Goal: Information Seeking & Learning: Understand process/instructions

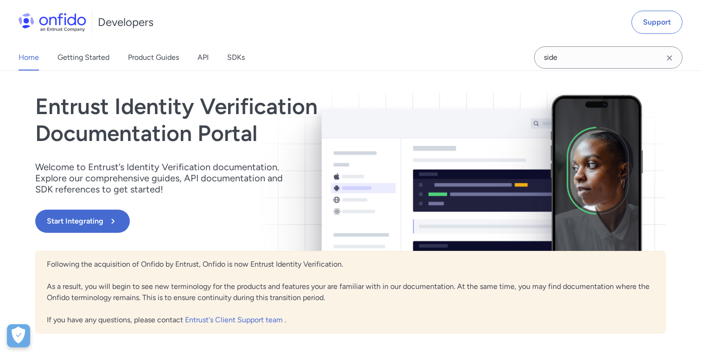
click at [195, 59] on div "Home Getting Started Product Guides API SDKs" at bounding box center [141, 58] width 282 height 26
click at [203, 59] on link "API" at bounding box center [202, 58] width 11 height 26
click at [104, 59] on link "Getting Started" at bounding box center [83, 58] width 52 height 26
click at [148, 61] on link "Product Guides" at bounding box center [153, 58] width 51 height 26
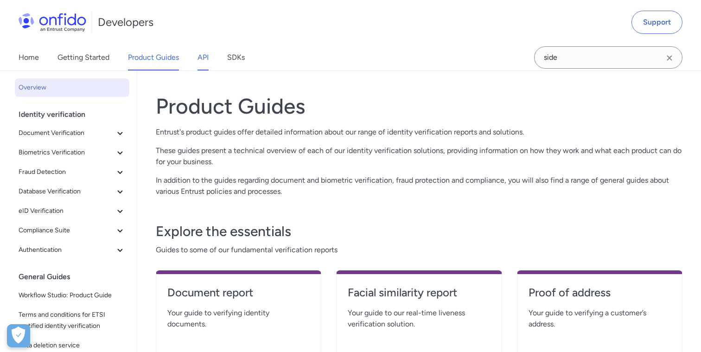
click at [201, 59] on link "API" at bounding box center [202, 58] width 11 height 26
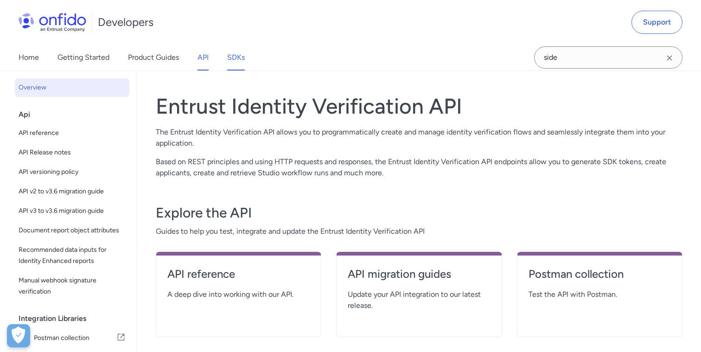
click at [236, 56] on link "SDKs" at bounding box center [236, 58] width 18 height 26
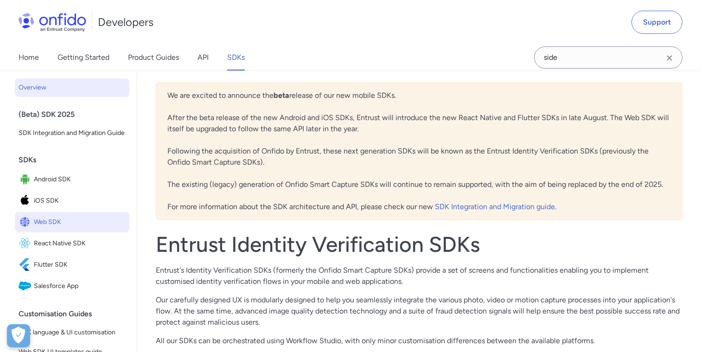
click at [54, 223] on span "Web SDK" at bounding box center [80, 222] width 92 height 13
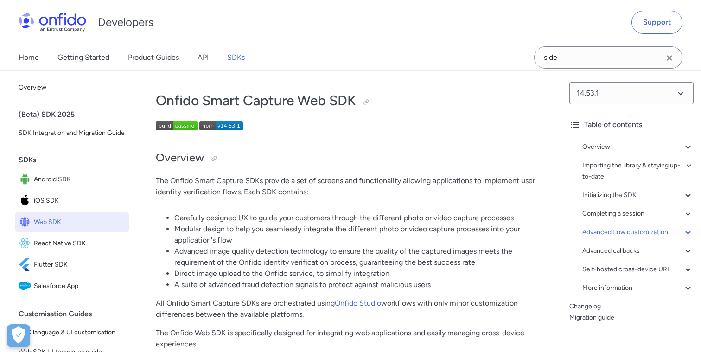
click at [611, 232] on div "Advanced flow customization" at bounding box center [637, 232] width 111 height 11
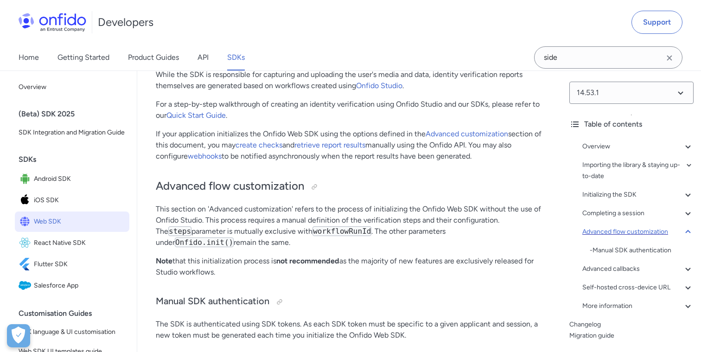
scroll to position [26, 0]
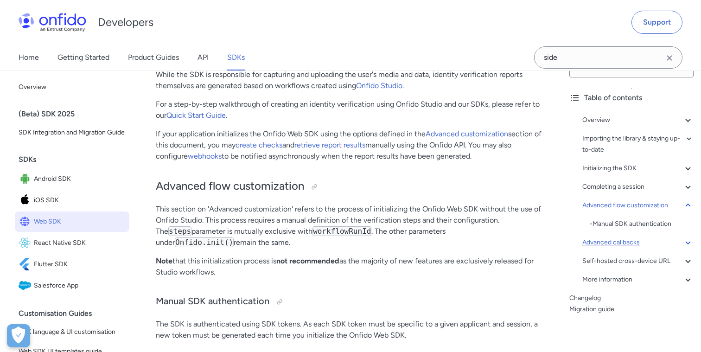
click at [610, 238] on div "Advanced callbacks" at bounding box center [637, 242] width 111 height 11
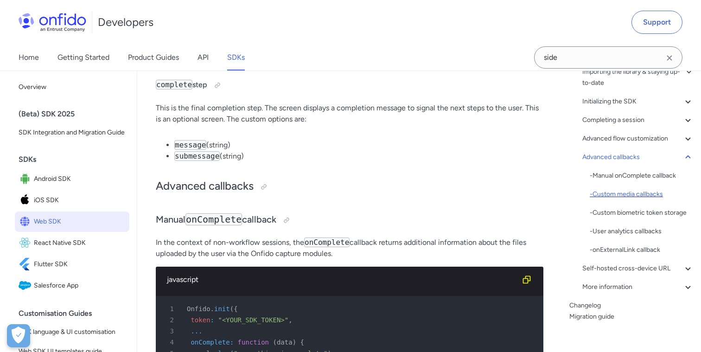
scroll to position [98, 0]
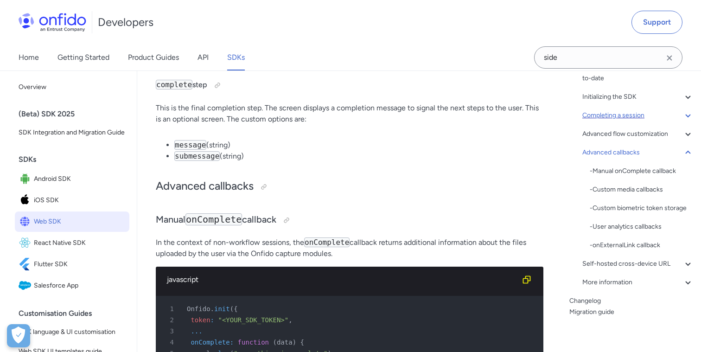
click at [626, 115] on div "Completing a session" at bounding box center [637, 115] width 111 height 11
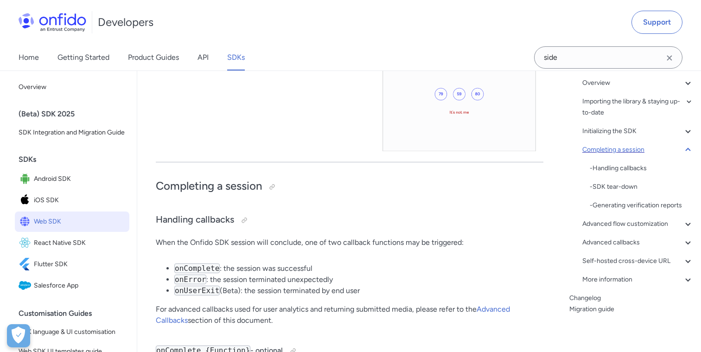
scroll to position [64, 0]
click at [610, 221] on div "Advanced flow customization" at bounding box center [637, 223] width 111 height 11
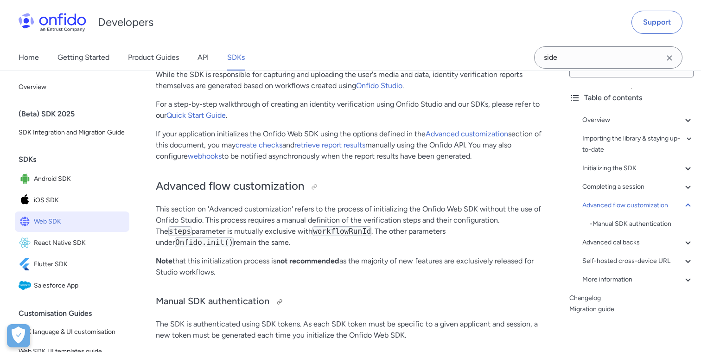
click at [463, 294] on h3 "Manual SDK authentication" at bounding box center [350, 301] width 388 height 15
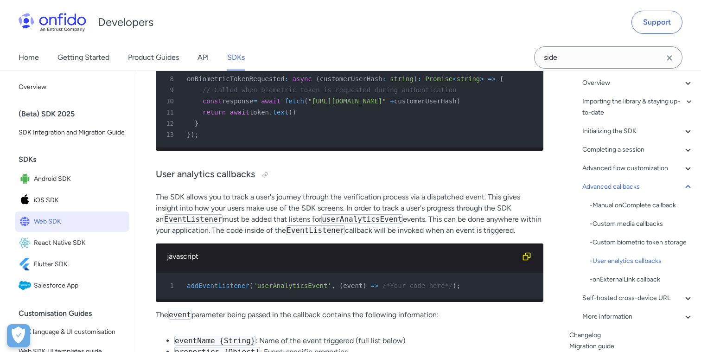
scroll to position [21855, 0]
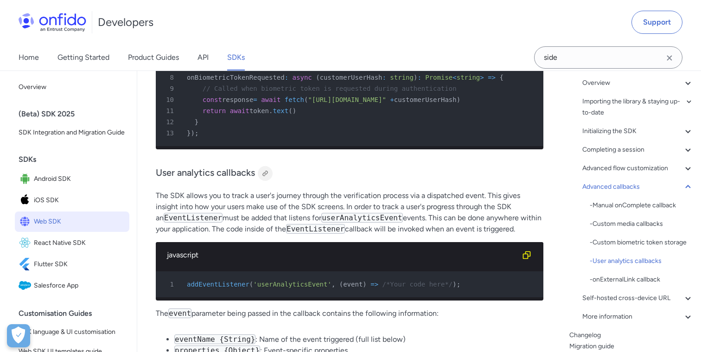
click at [266, 170] on div at bounding box center [264, 173] width 7 height 7
